Goal: Task Accomplishment & Management: Manage account settings

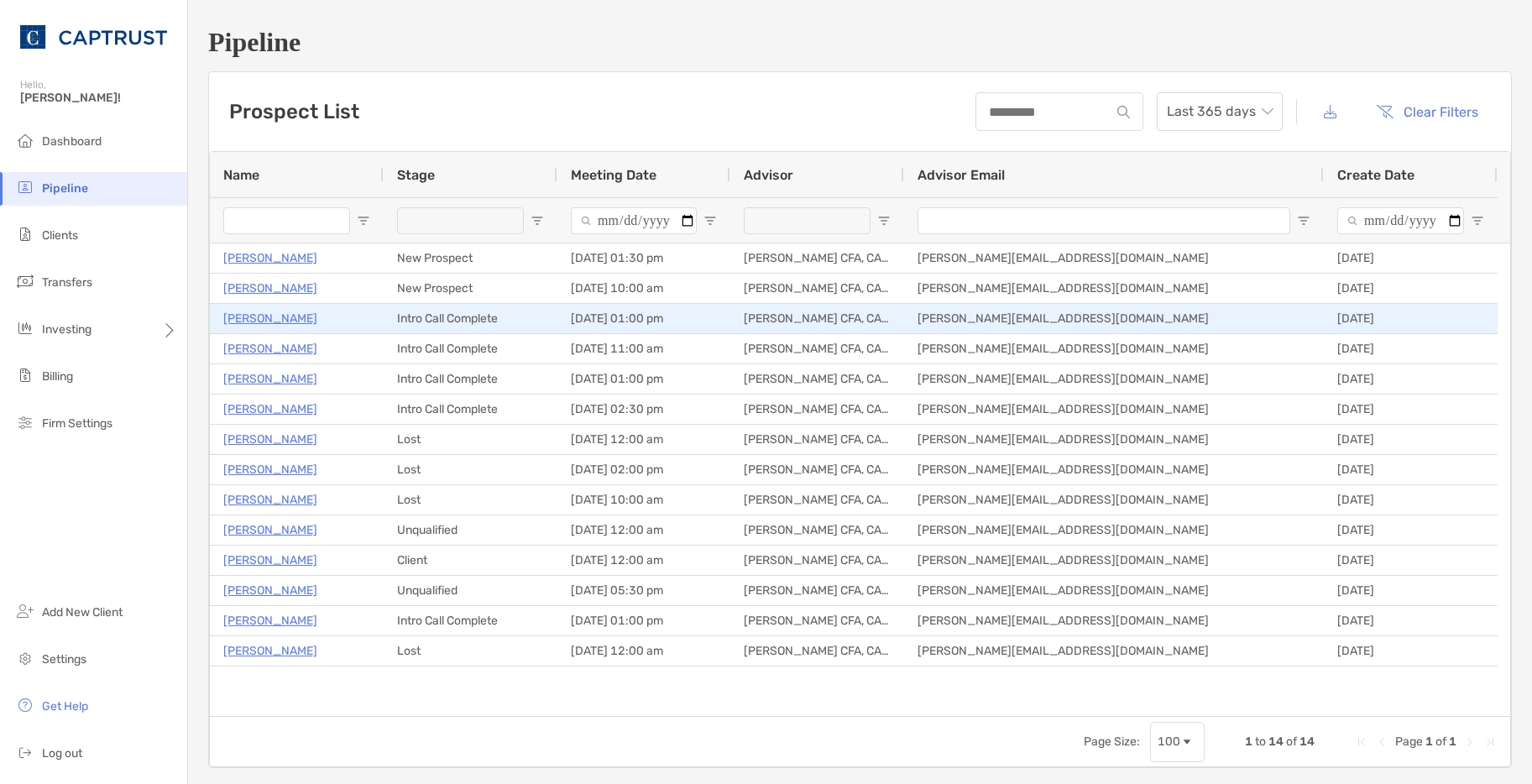
click at [317, 322] on p "[PERSON_NAME]" at bounding box center [270, 319] width 94 height 21
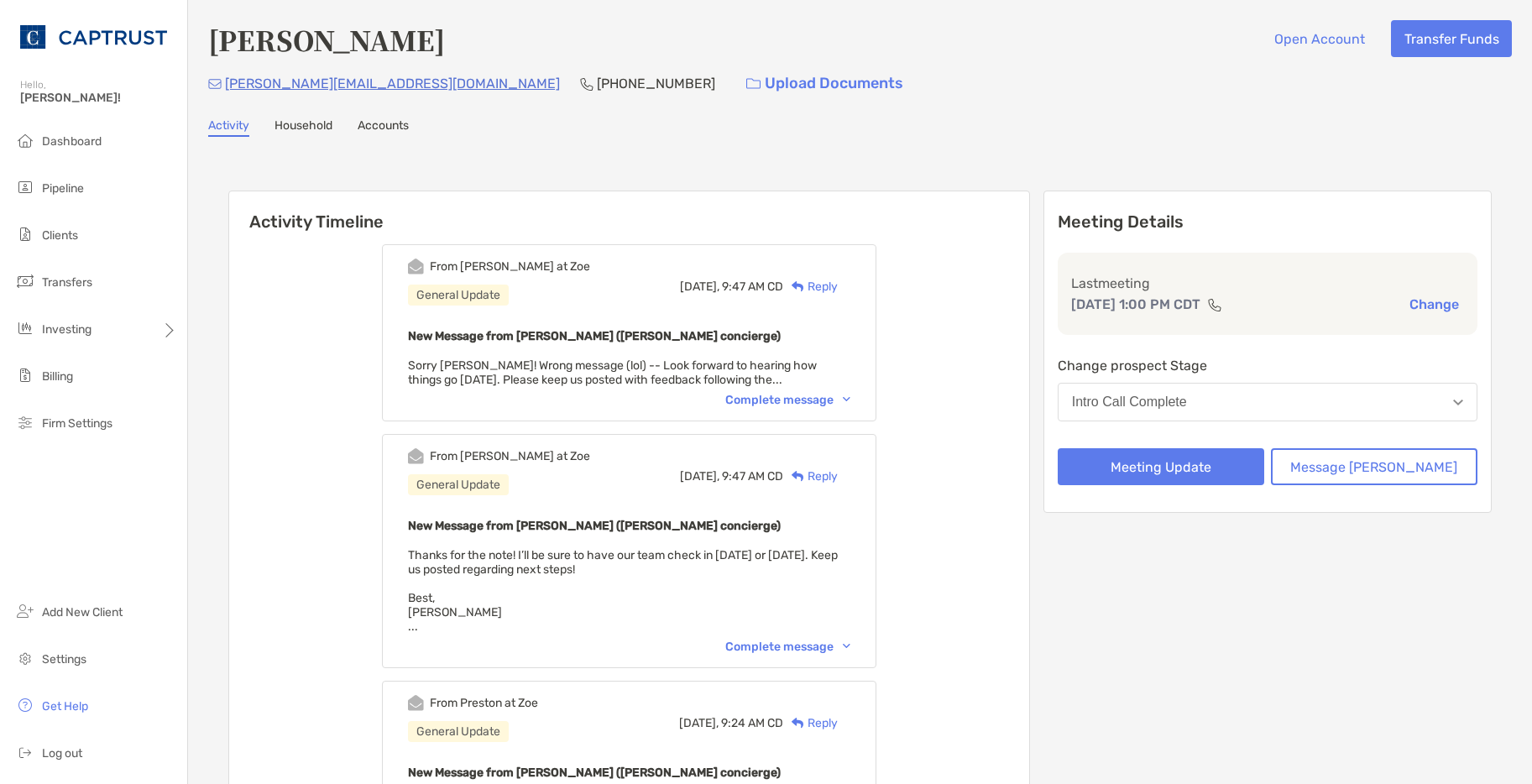
click at [1266, 408] on button "Intro Call Complete" at bounding box center [1267, 402] width 420 height 39
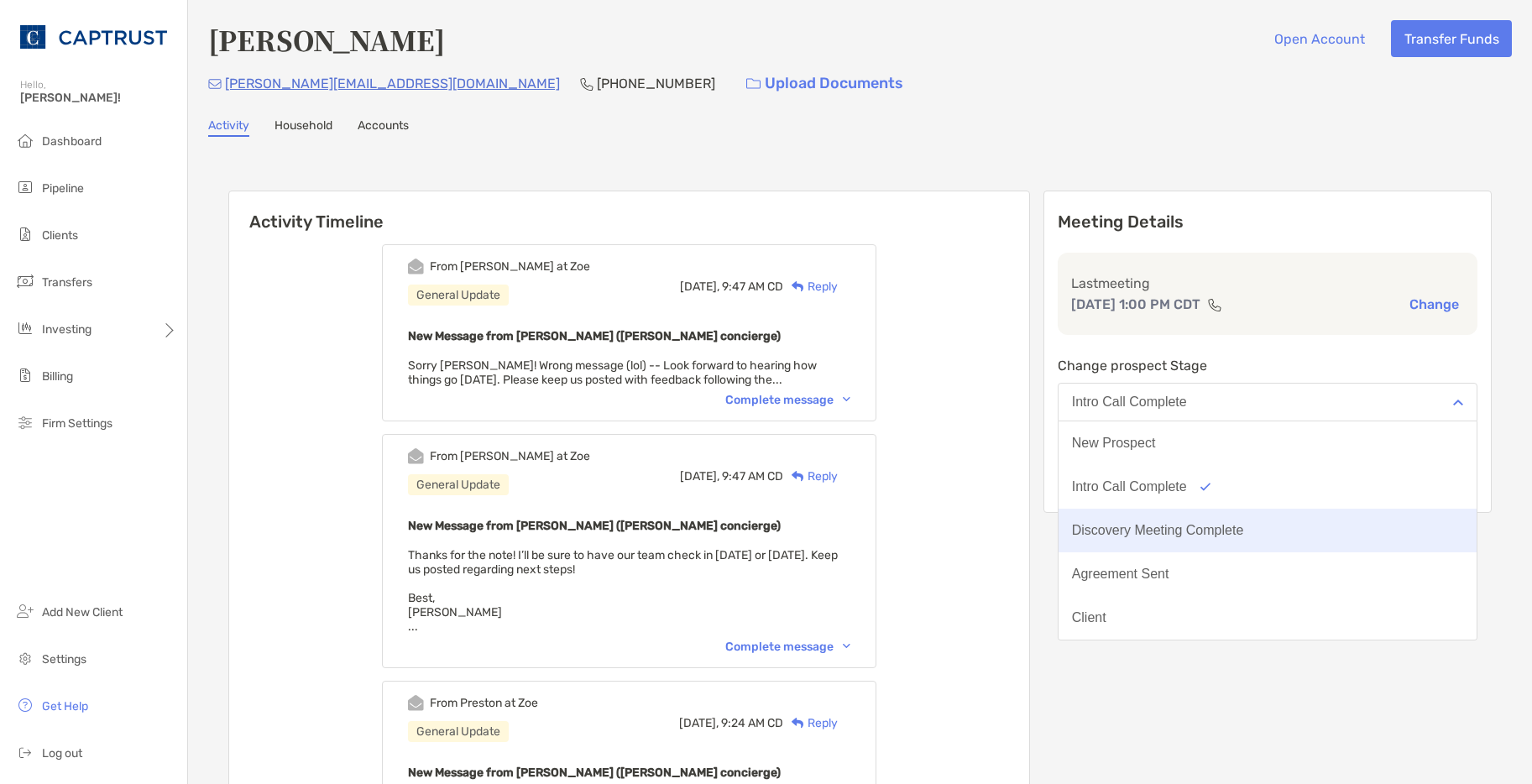
click at [1245, 533] on div "Discovery Meeting Complete" at bounding box center [1158, 530] width 172 height 15
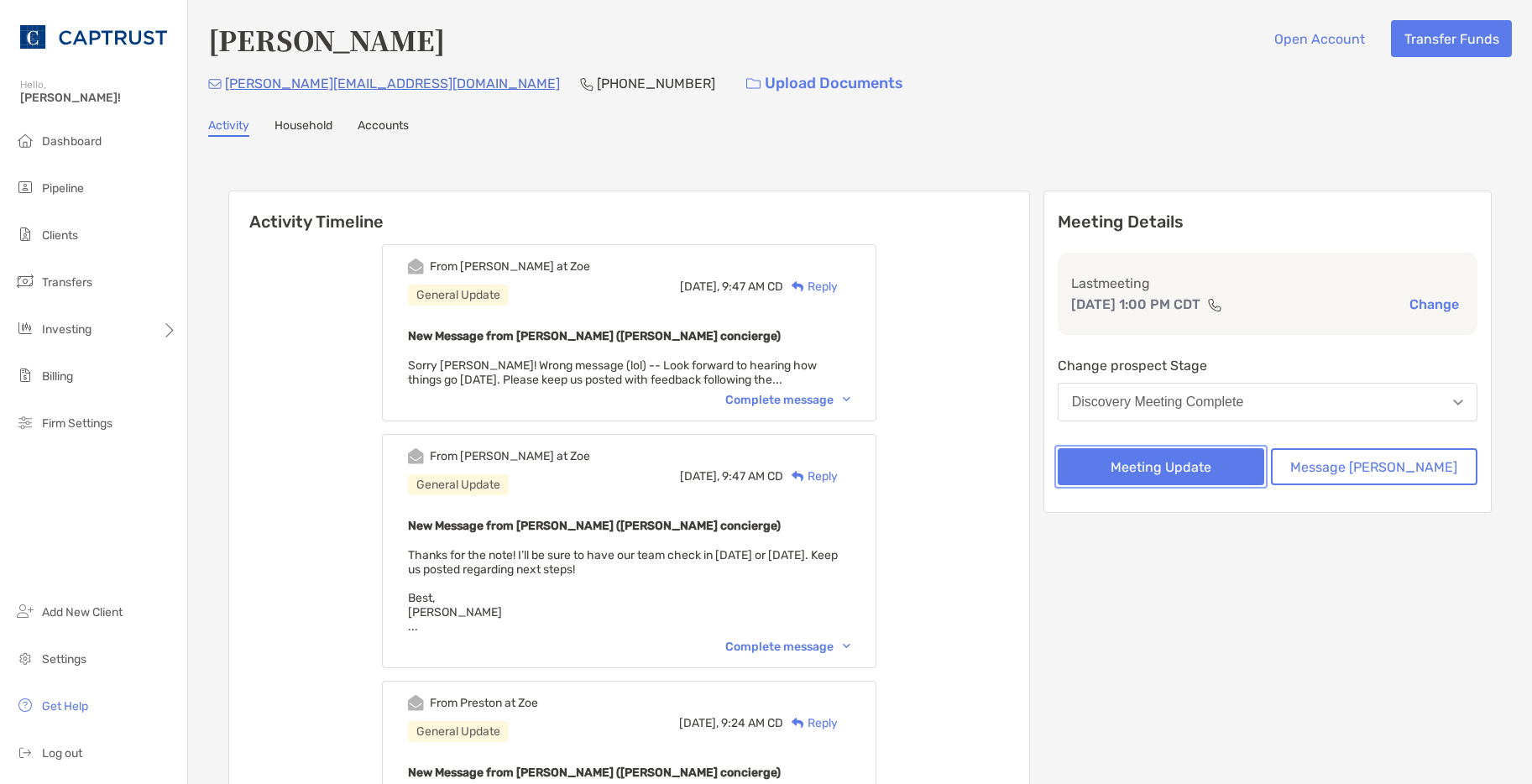
click at [1236, 472] on button "Meeting Update" at bounding box center [1161, 466] width 207 height 37
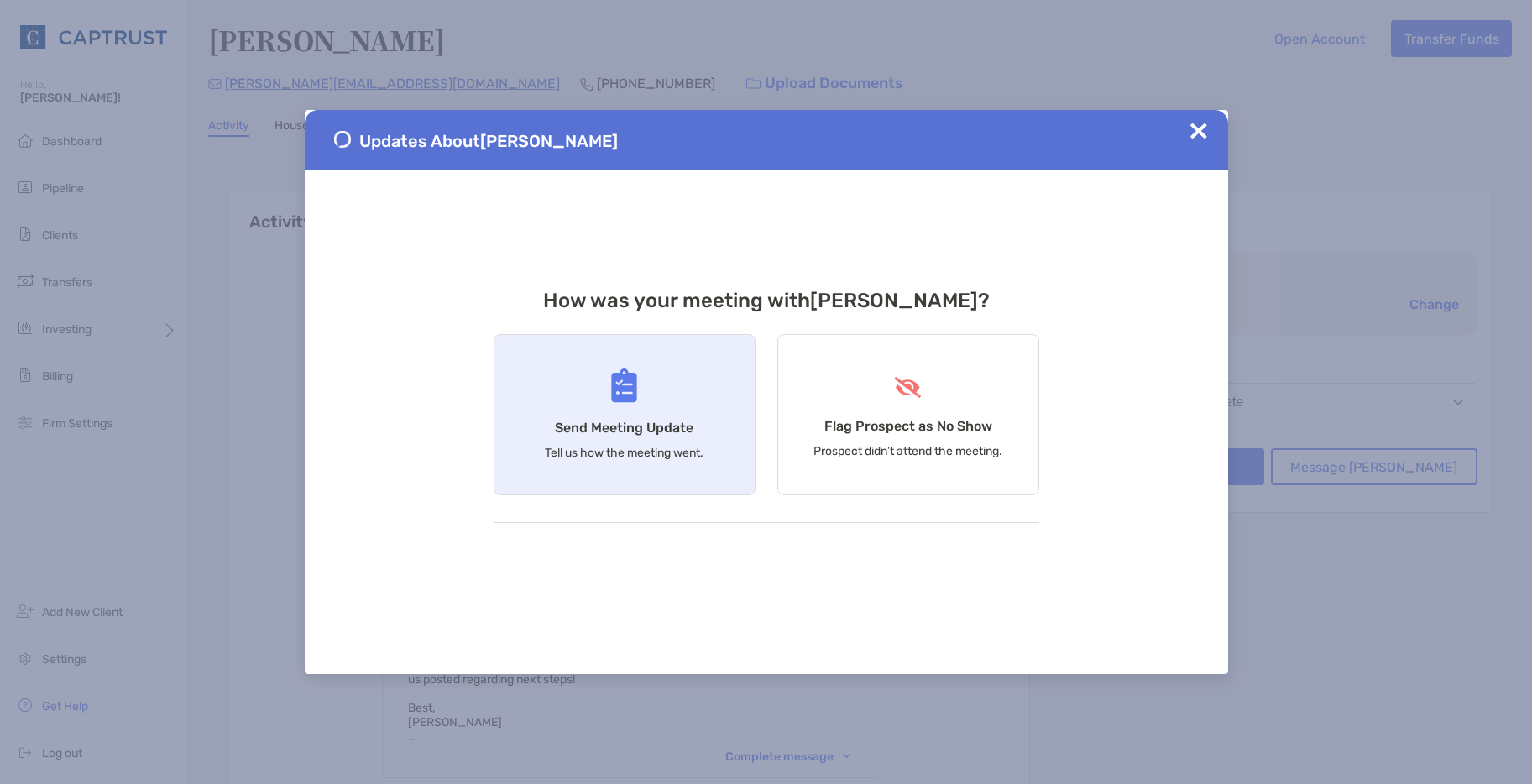
click at [657, 451] on p "Tell us how the meeting went." at bounding box center [624, 453] width 159 height 14
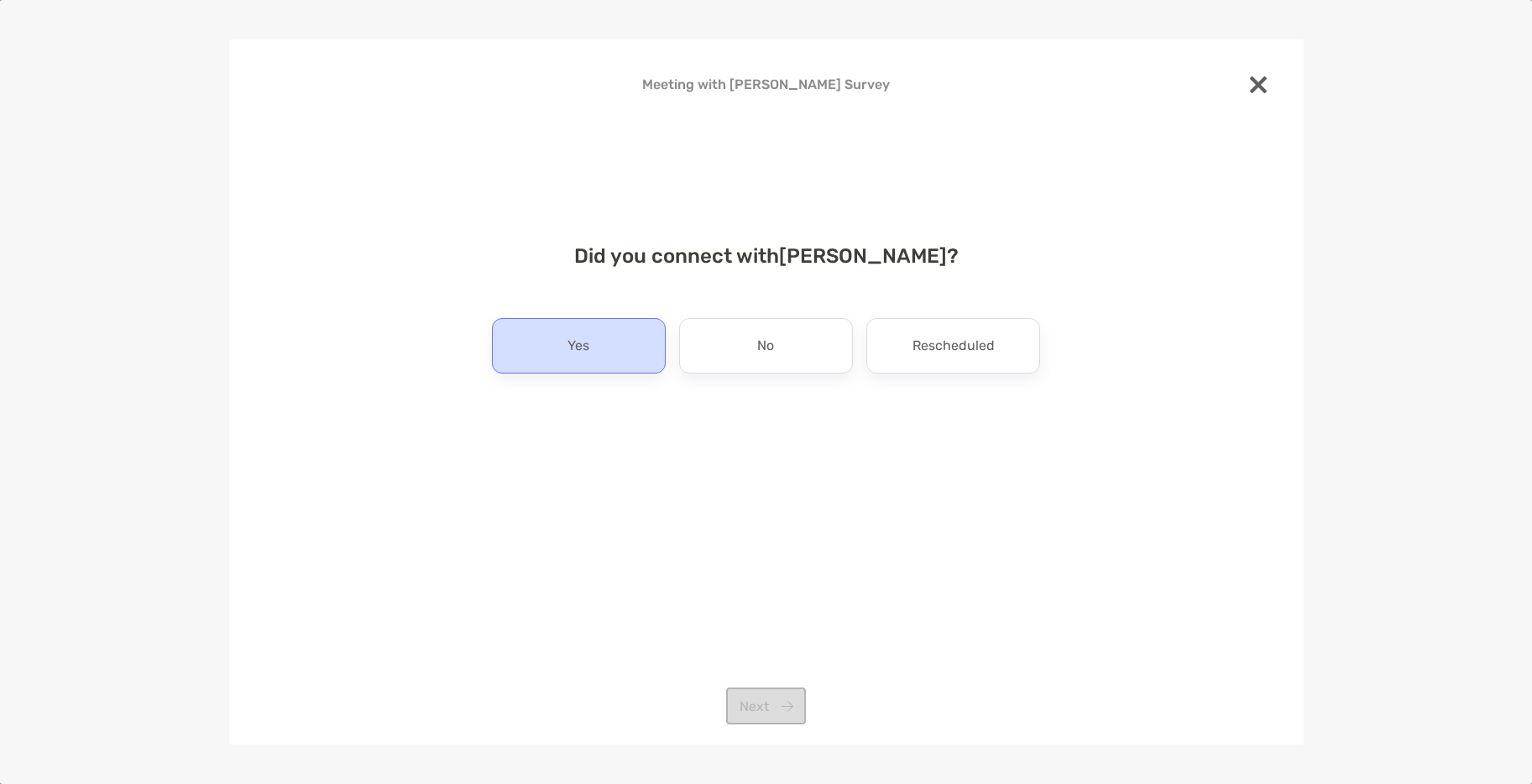
click at [638, 366] on div "Yes" at bounding box center [578, 345] width 174 height 55
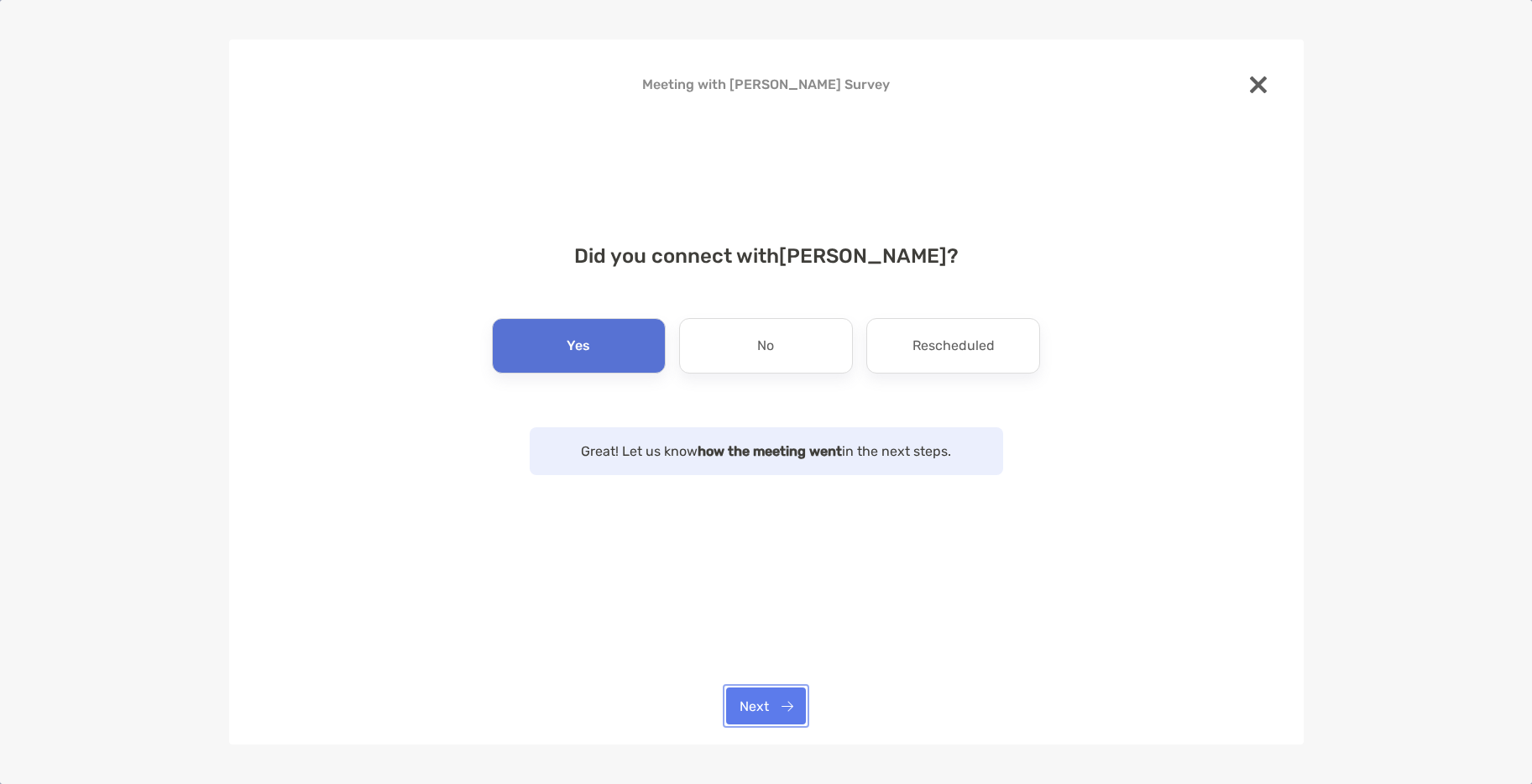
click at [784, 696] on button "Next" at bounding box center [766, 705] width 80 height 37
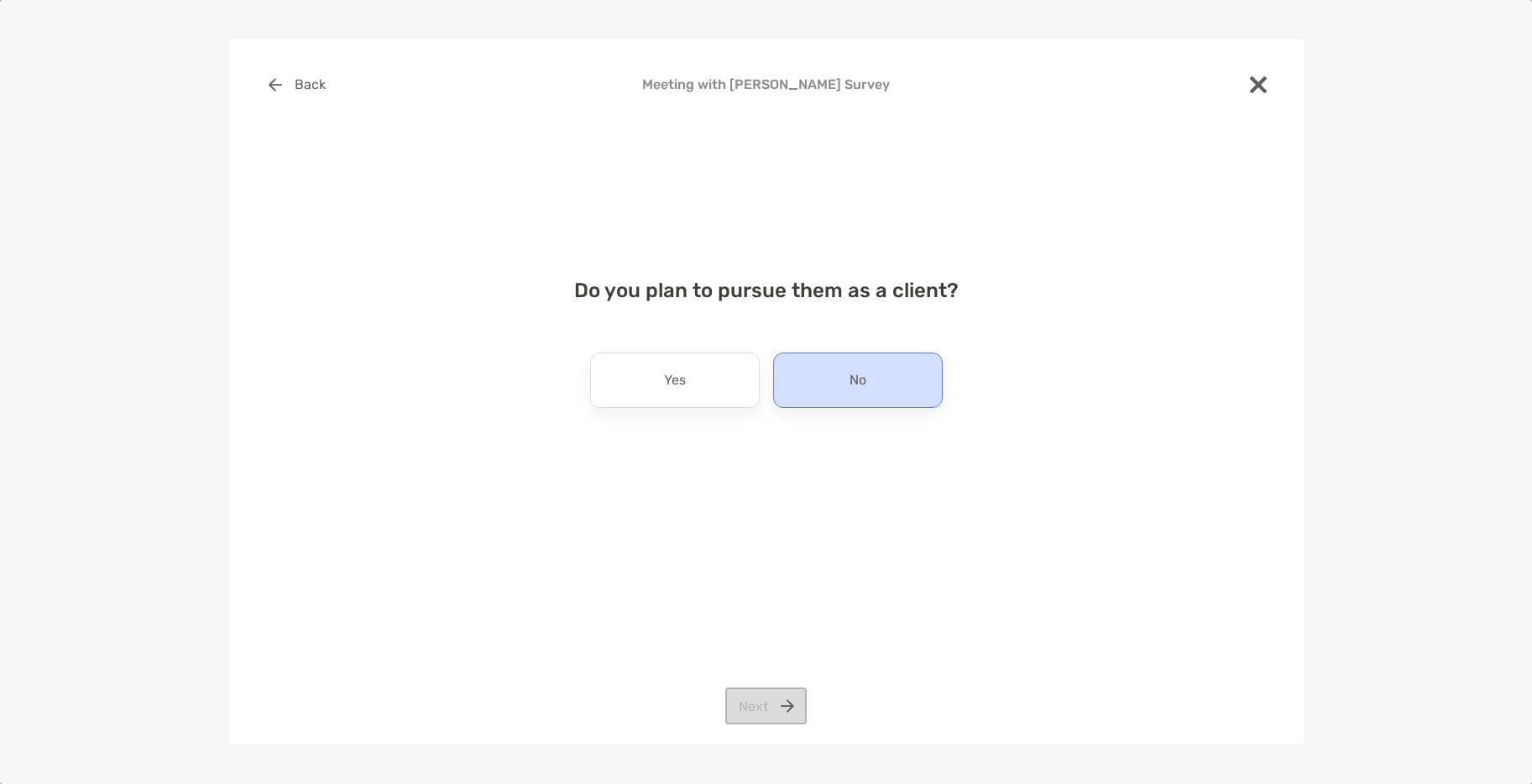
click at [828, 380] on div "No" at bounding box center [857, 379] width 169 height 55
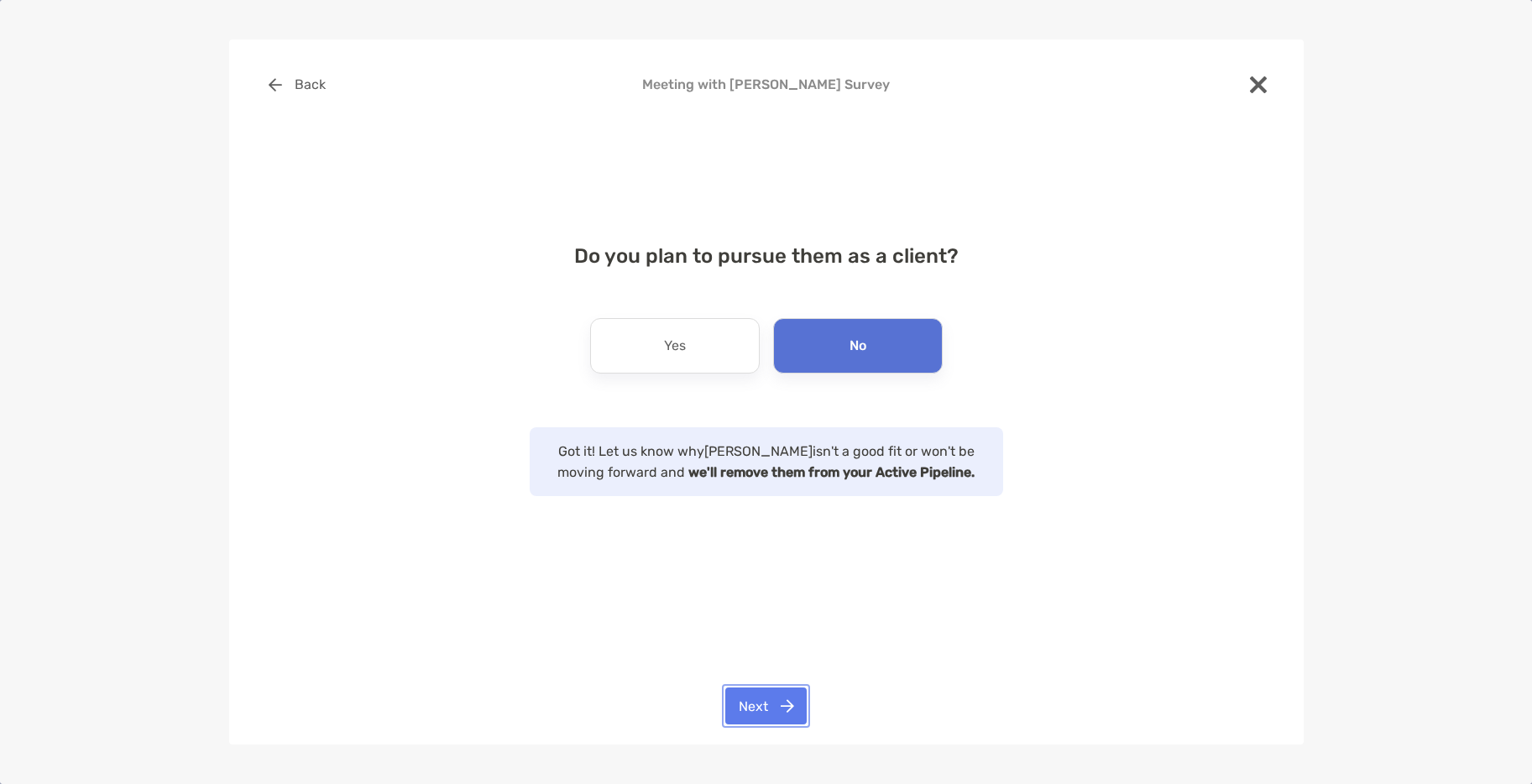
click at [767, 706] on button "Next" at bounding box center [766, 705] width 82 height 37
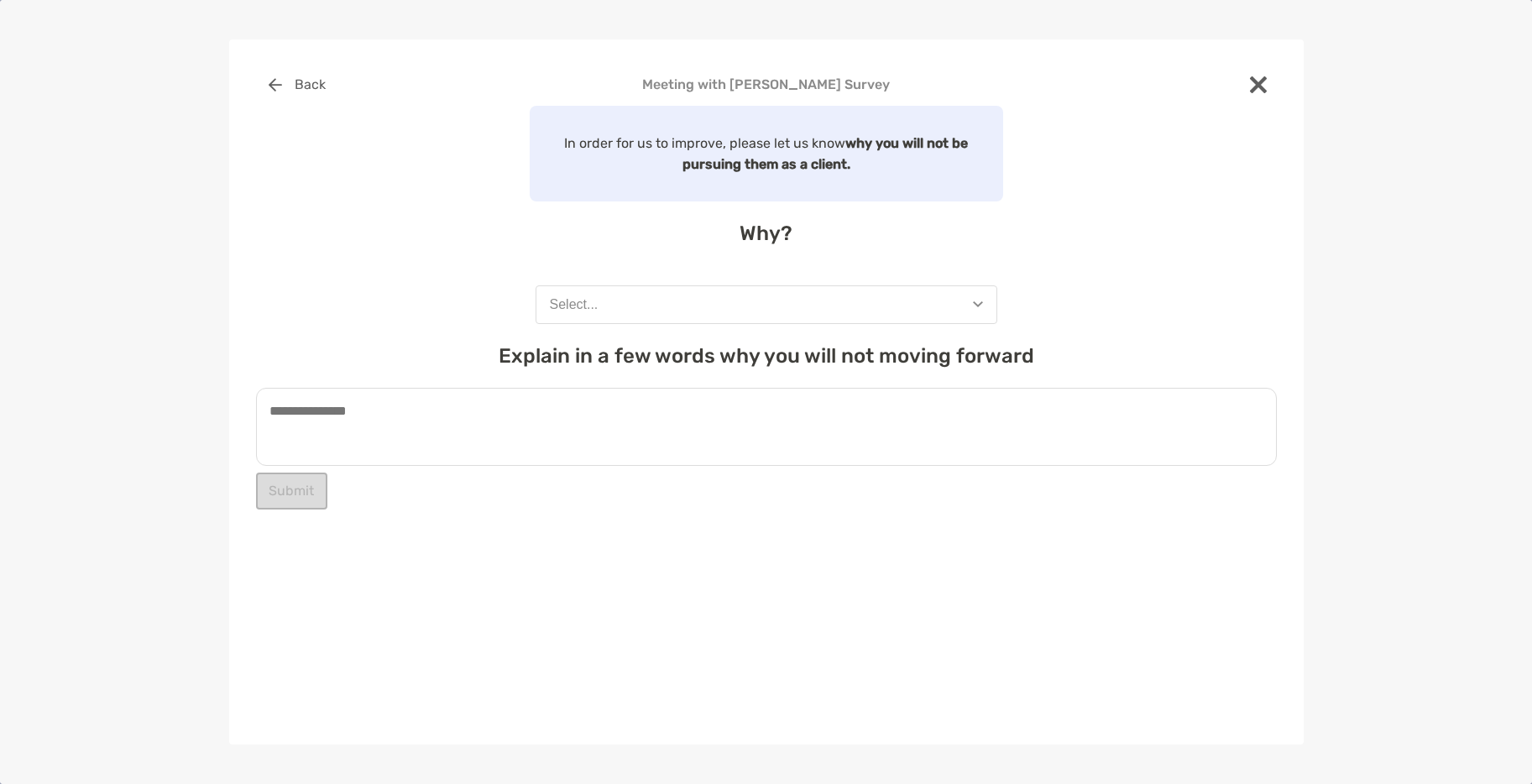
click at [787, 316] on button "Select..." at bounding box center [766, 305] width 462 height 39
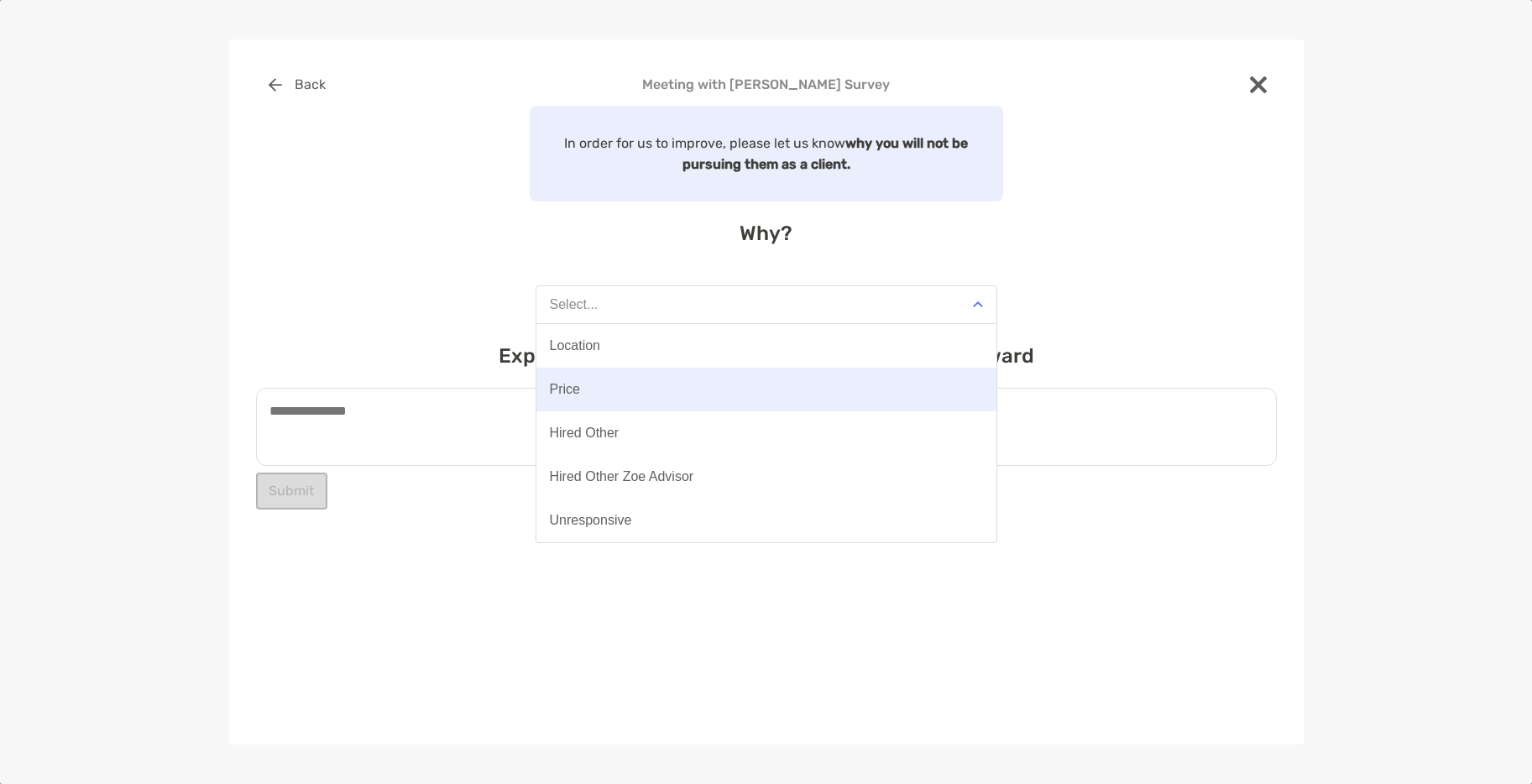
click at [633, 395] on button "Price" at bounding box center [766, 390] width 460 height 44
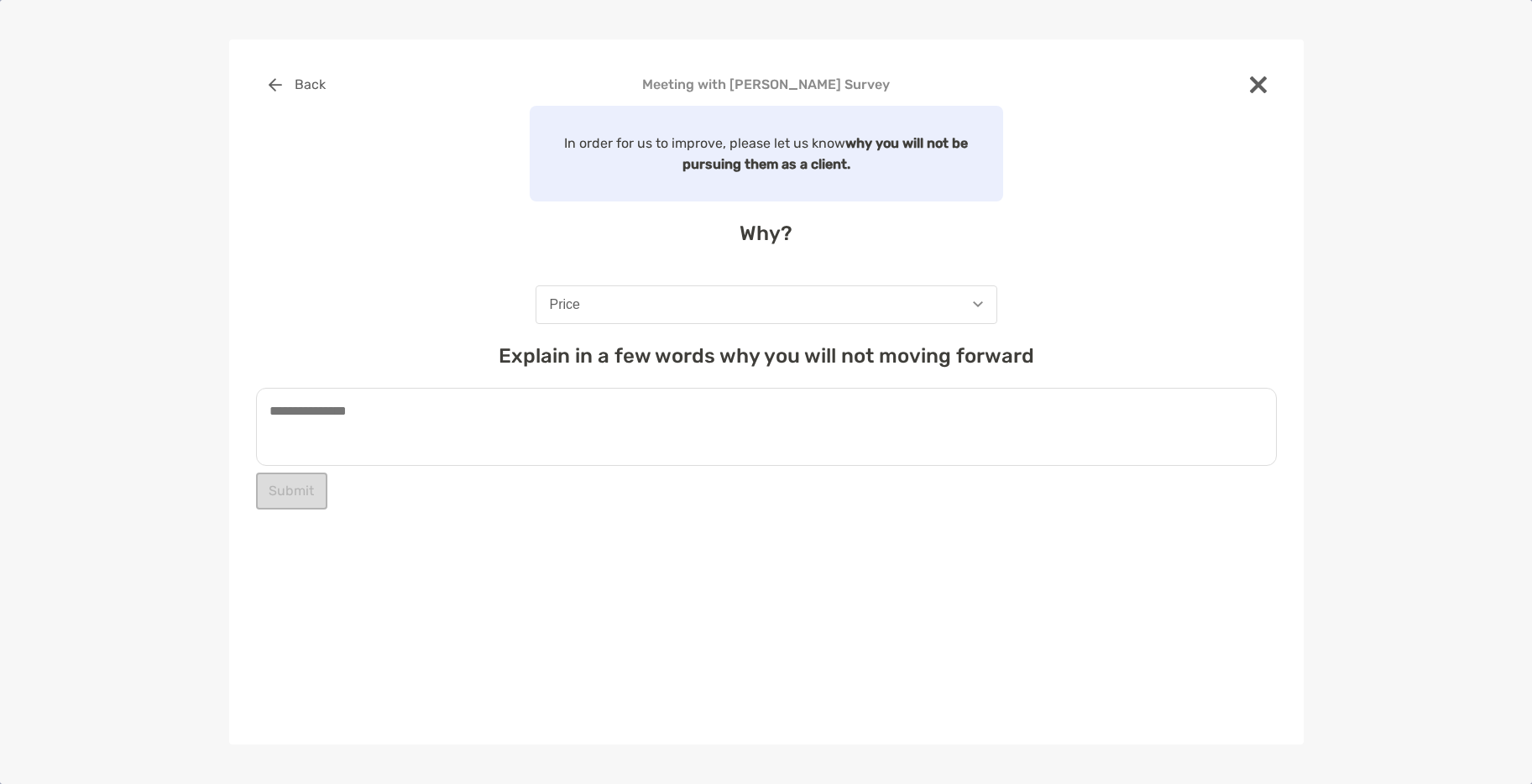
click at [630, 420] on textarea at bounding box center [766, 427] width 1021 height 78
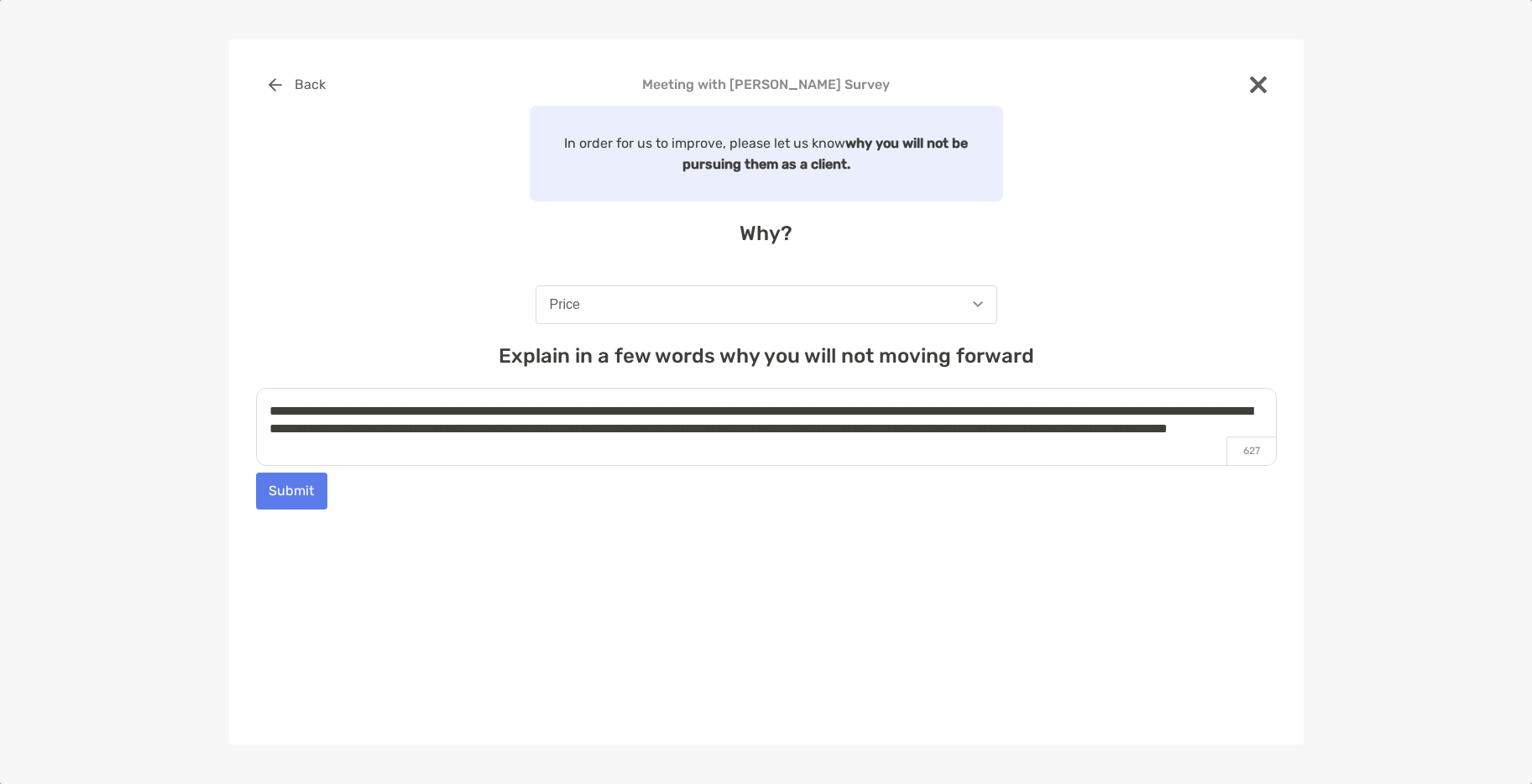
click at [699, 409] on textarea "**********" at bounding box center [766, 427] width 1021 height 78
click at [943, 406] on textarea "**********" at bounding box center [766, 427] width 1021 height 78
click at [1025, 450] on textarea "**********" at bounding box center [766, 427] width 1021 height 78
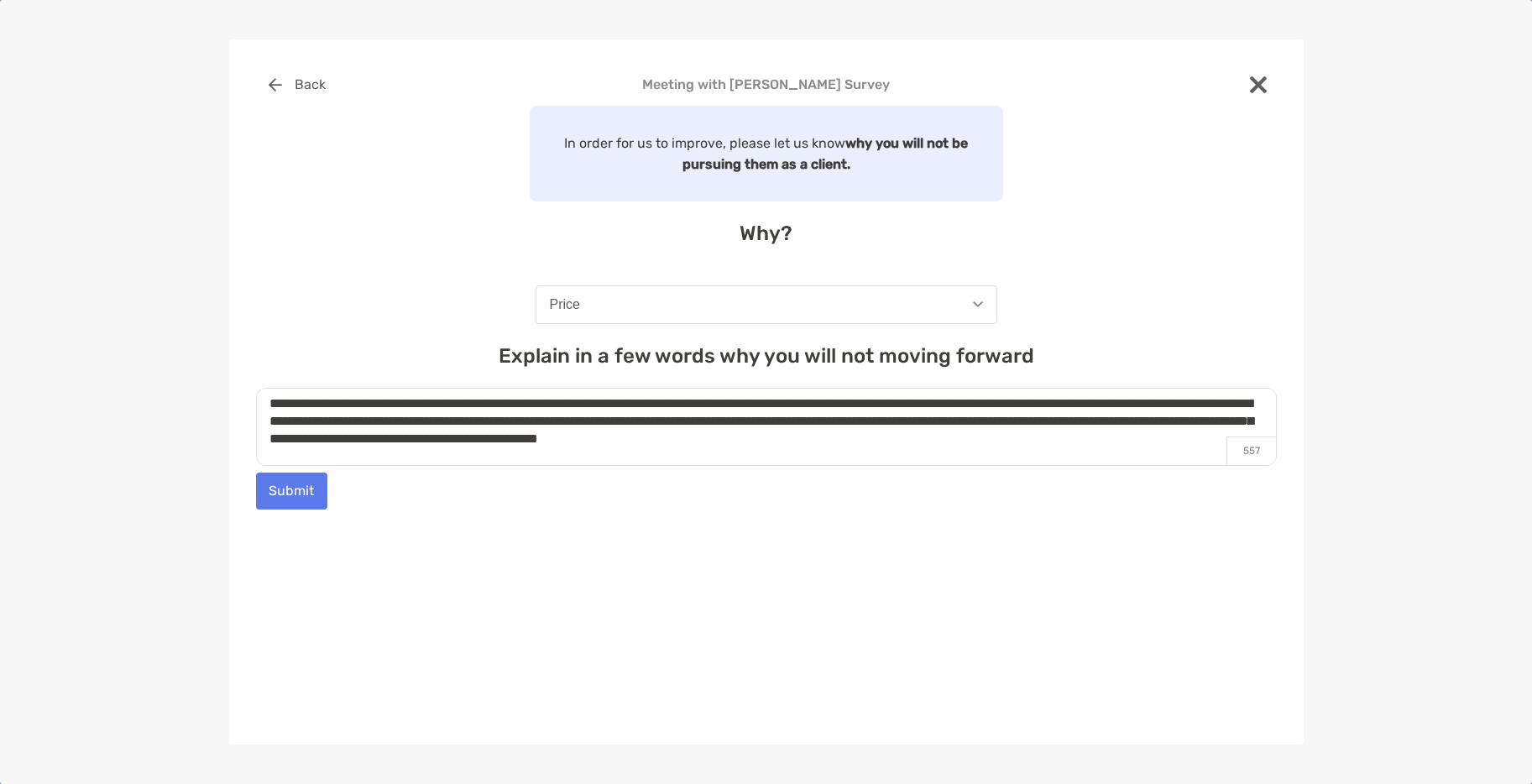
scroll to position [10, 0]
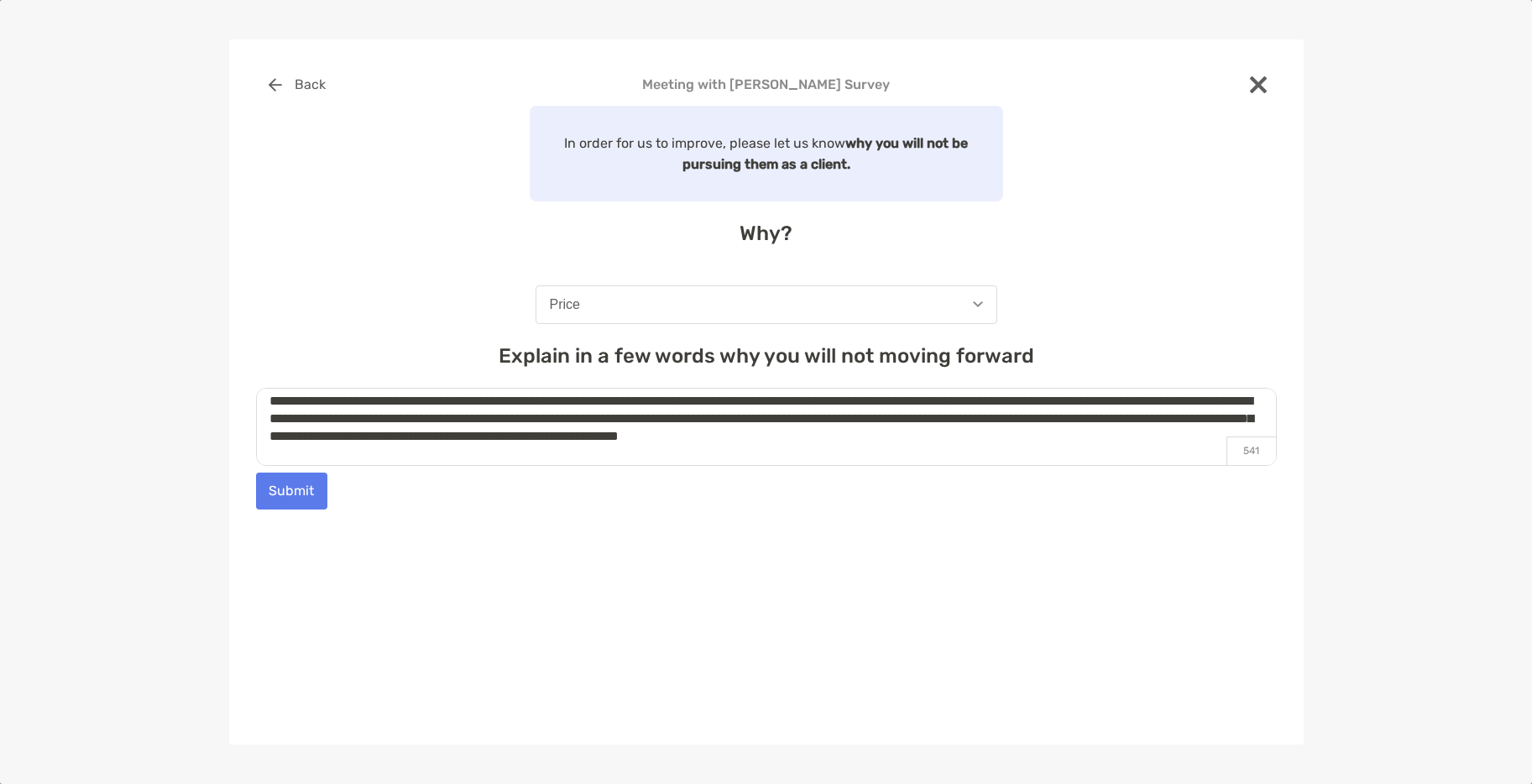
type textarea "**********"
click at [283, 499] on button "Submit" at bounding box center [291, 491] width 71 height 37
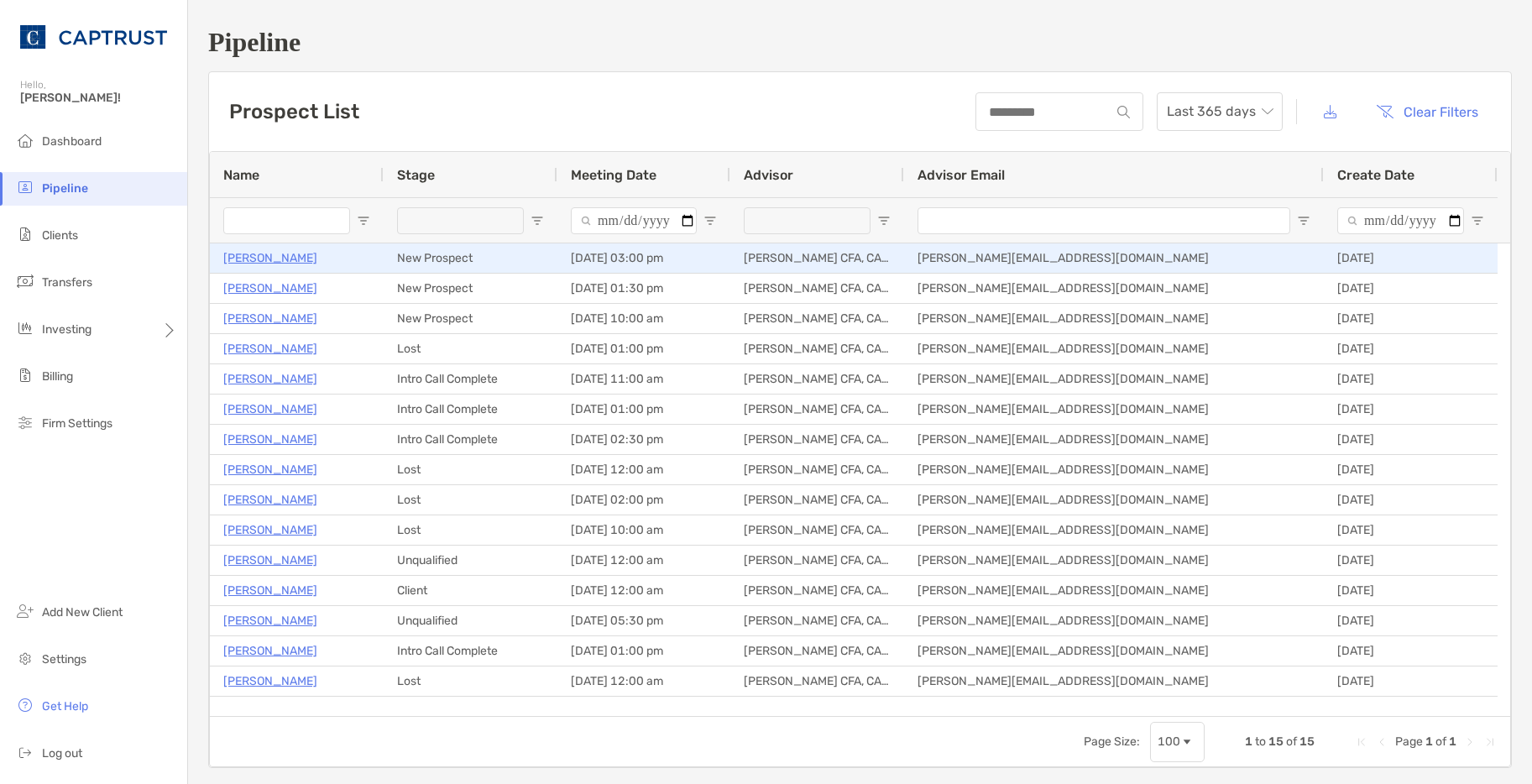
click at [301, 258] on p "Anthony Brogdon" at bounding box center [270, 258] width 94 height 21
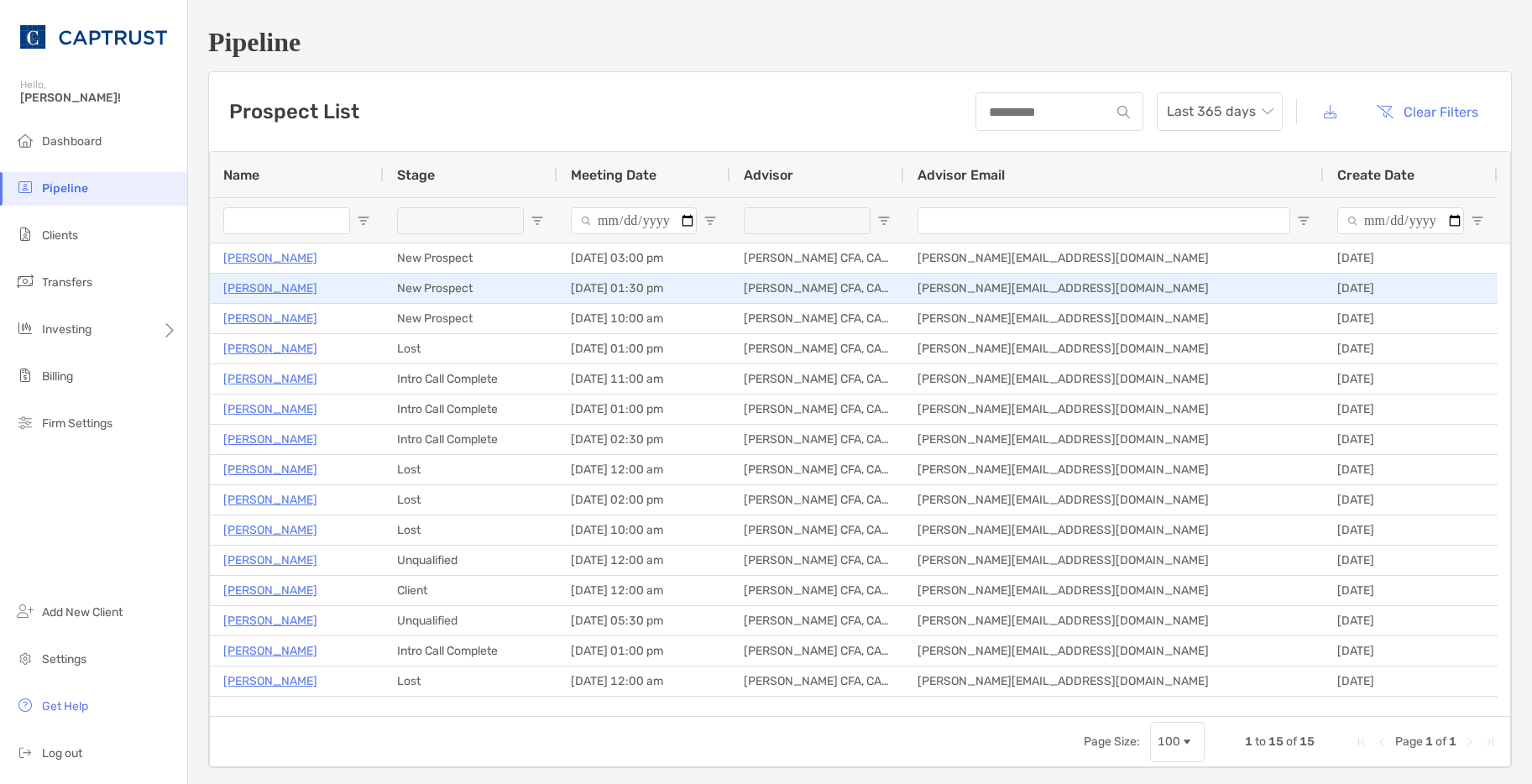
click at [275, 291] on p "[PERSON_NAME]" at bounding box center [270, 288] width 94 height 21
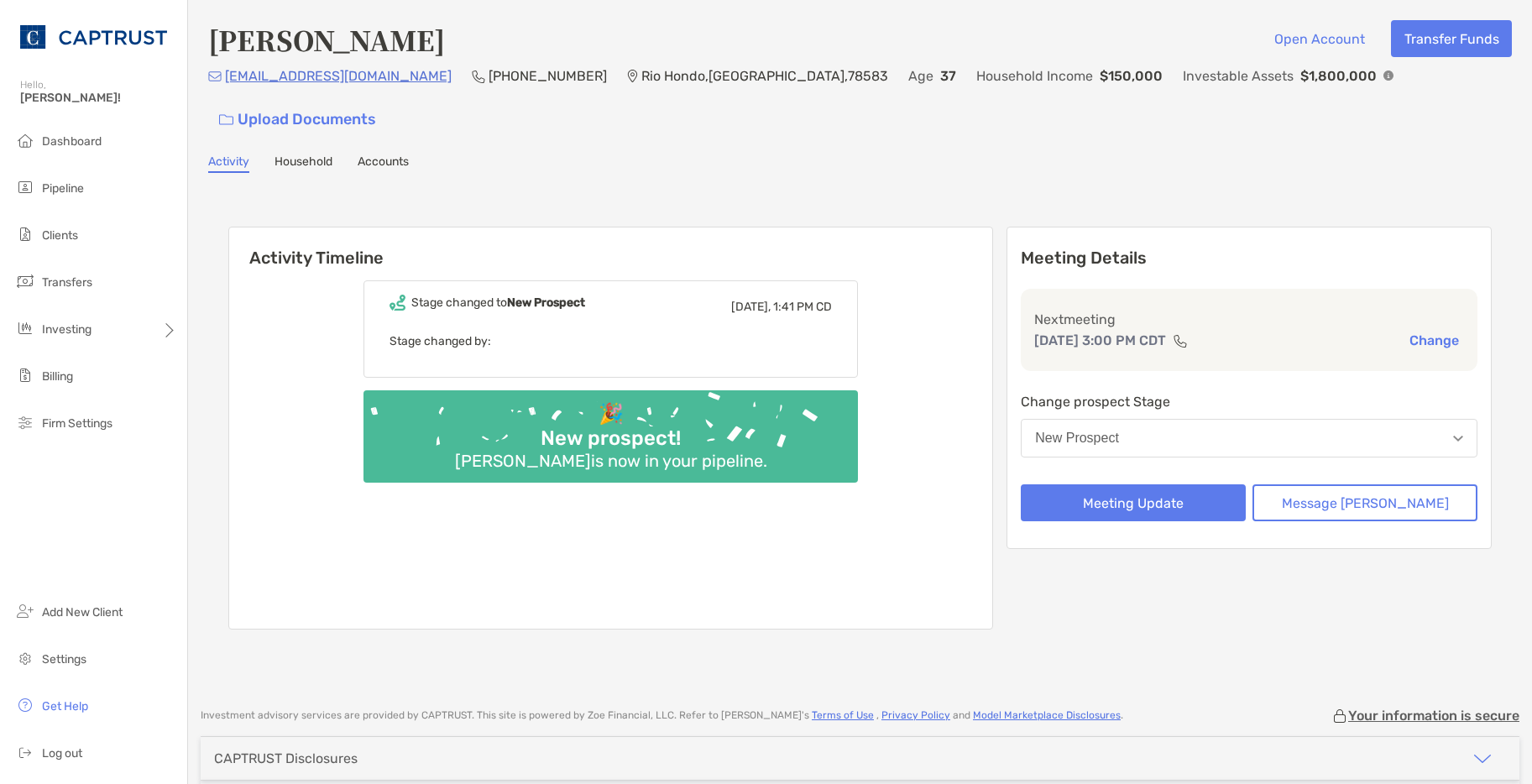
click at [201, 208] on div "Anthony Brogdon Open Account Transfer Funds abrogadile@gmail.com (480) 466-5793…" at bounding box center [860, 345] width 1344 height 690
click at [73, 138] on span "Dashboard" at bounding box center [72, 141] width 60 height 14
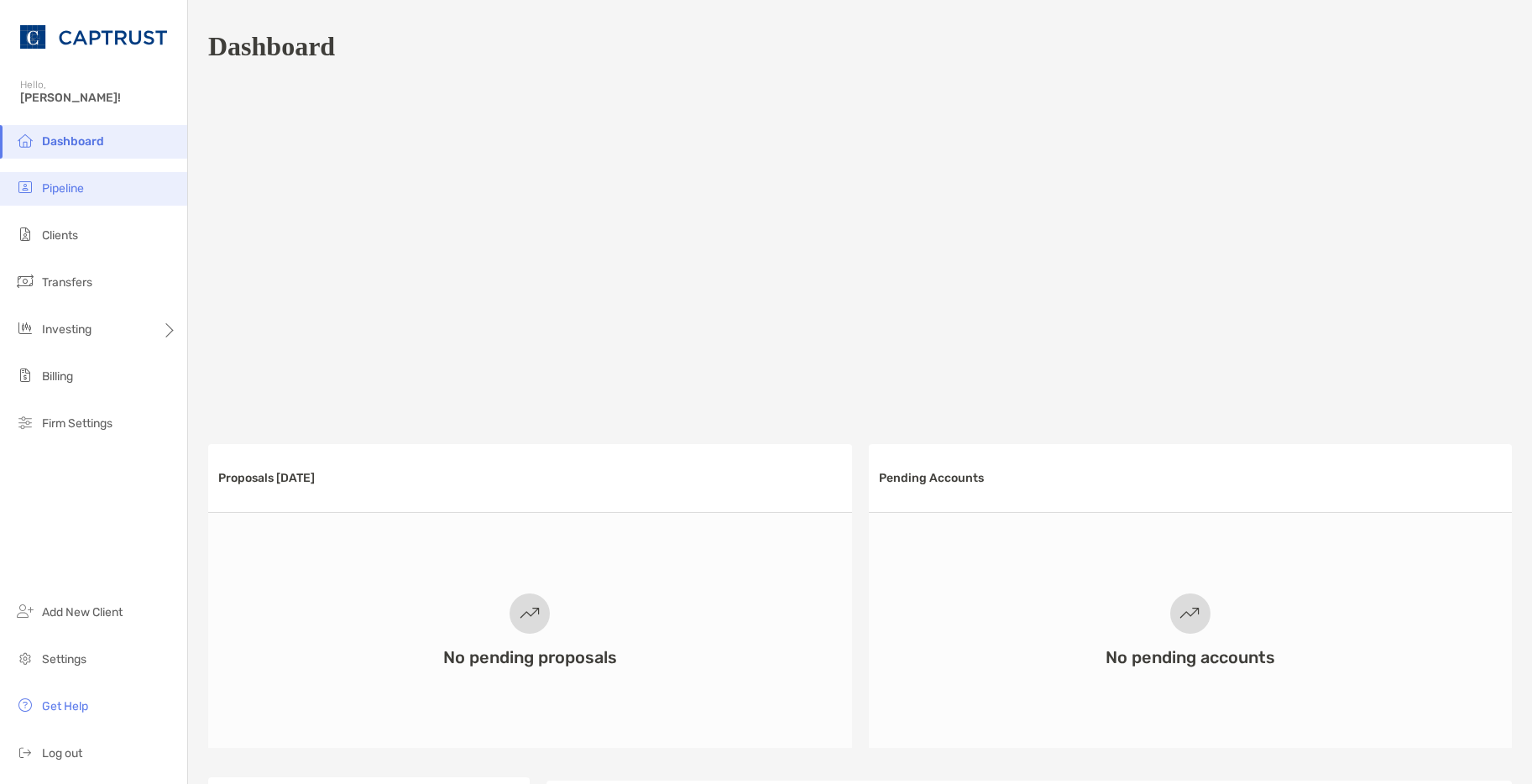
click at [64, 189] on span "Pipeline" at bounding box center [63, 188] width 42 height 14
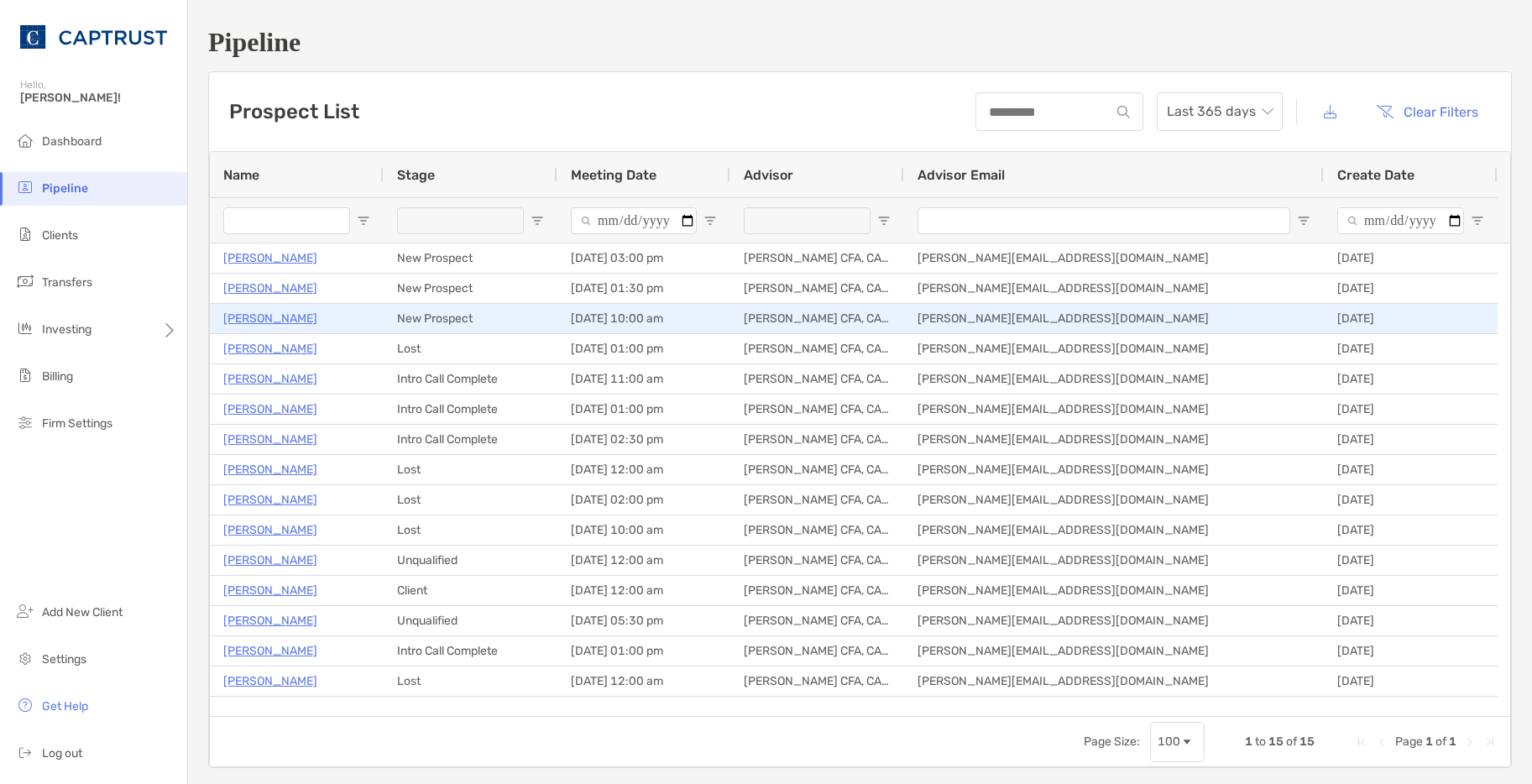
click at [259, 316] on p "Royce Samuel" at bounding box center [270, 319] width 94 height 21
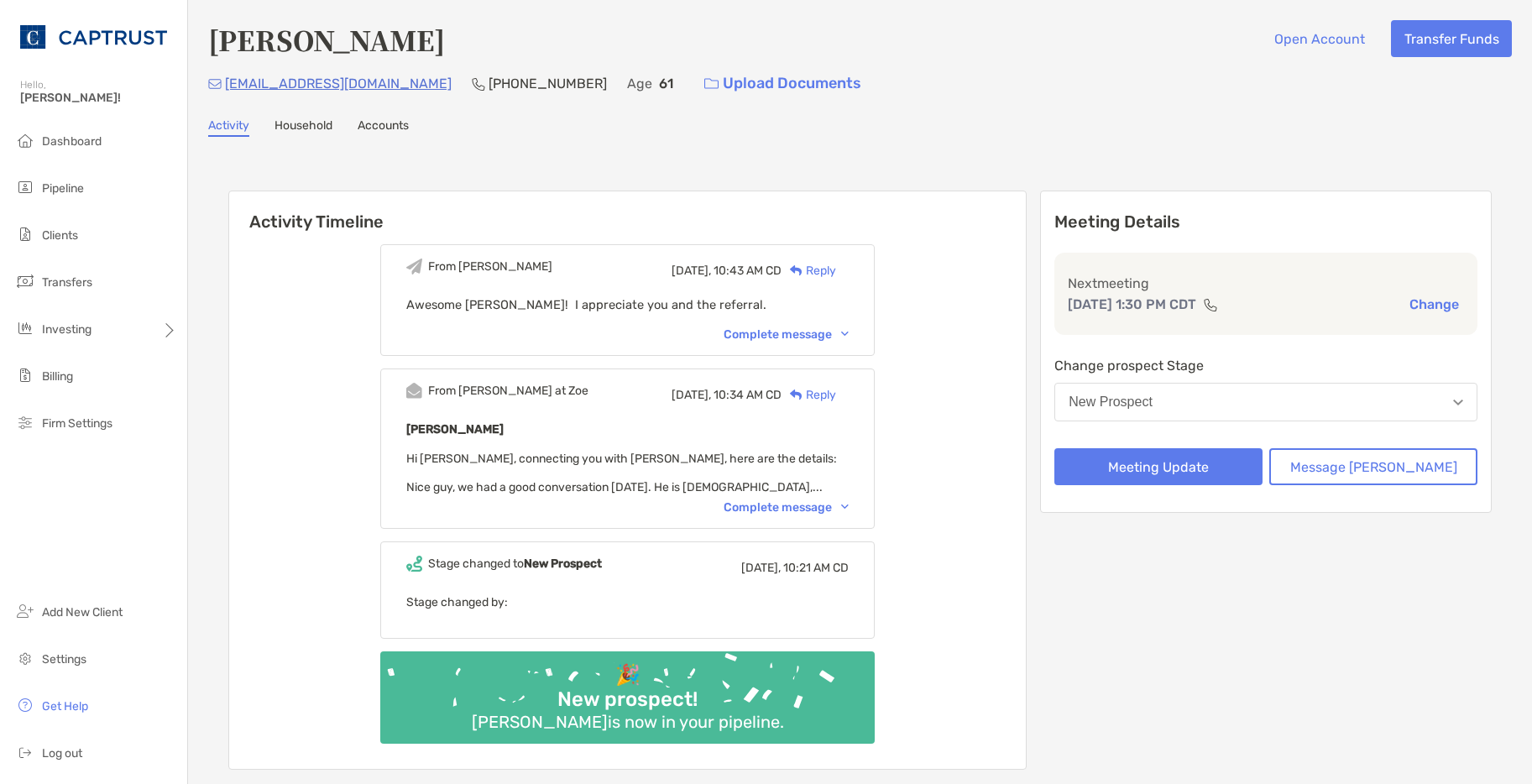
click at [760, 501] on div "Complete message" at bounding box center [786, 507] width 125 height 14
